Goal: Information Seeking & Learning: Learn about a topic

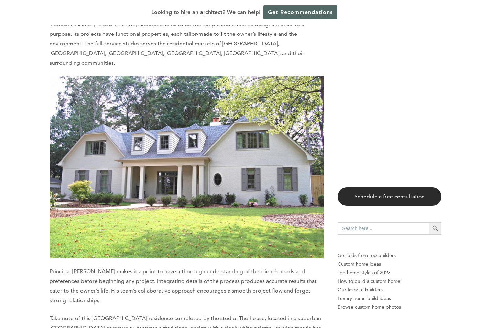
scroll to position [2618, 0]
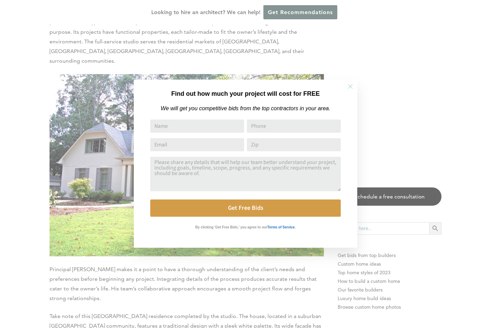
click at [351, 88] on icon at bounding box center [351, 87] width 8 height 8
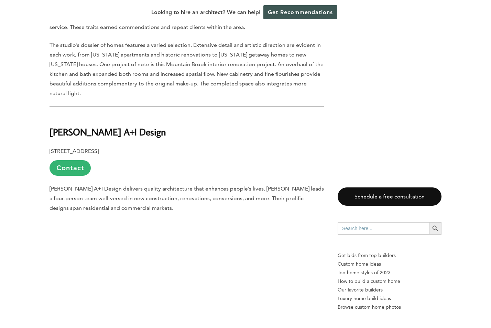
scroll to position [3282, 0]
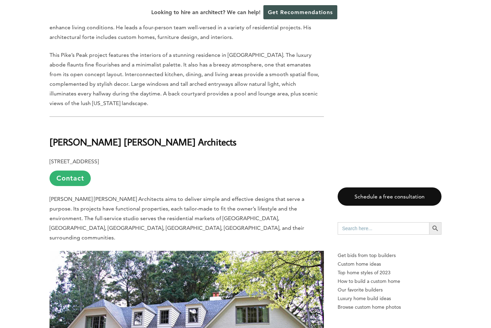
scroll to position [2936, 0]
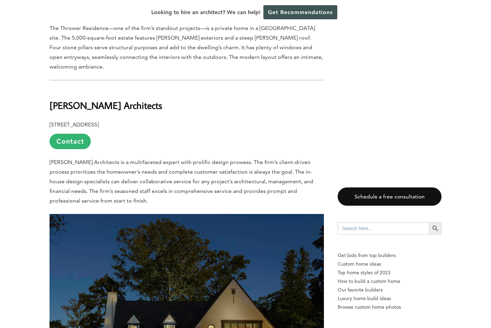
scroll to position [1820, 0]
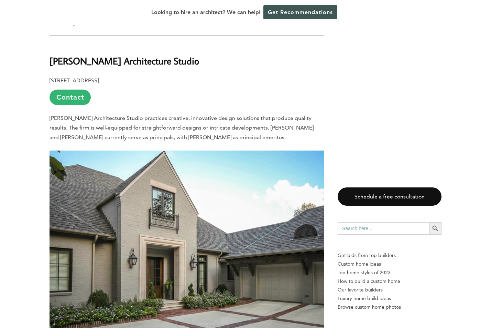
scroll to position [852, 0]
